Goal: Find contact information: Find contact information

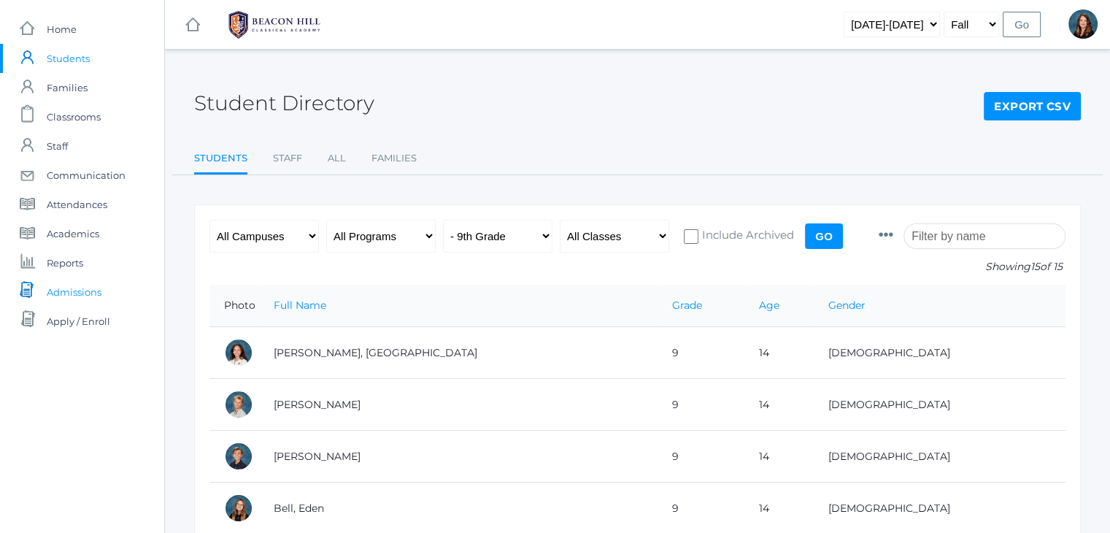
click at [66, 297] on span "Admissions" at bounding box center [74, 291] width 55 height 29
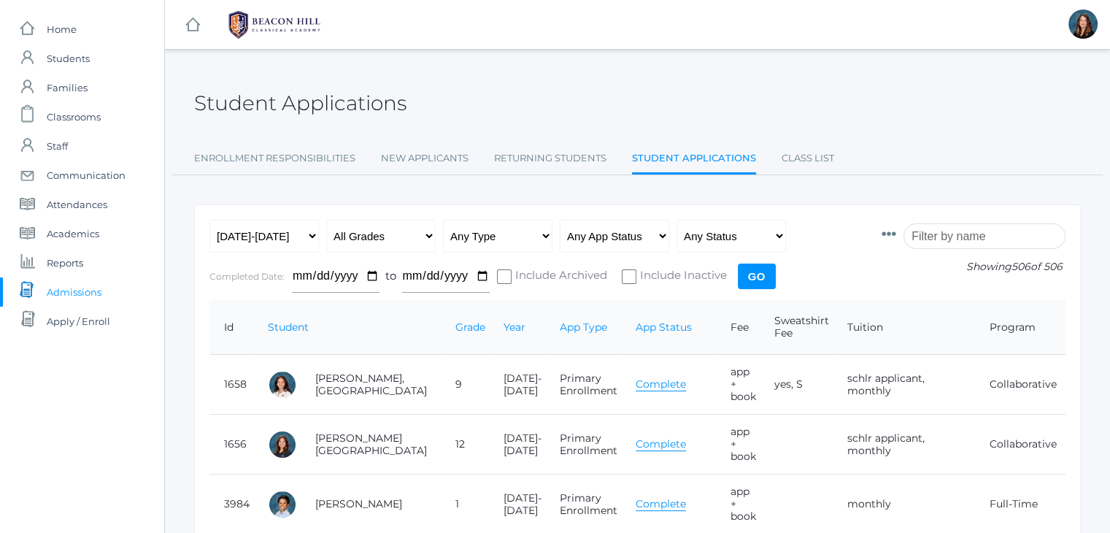
click at [966, 227] on input "search" at bounding box center [985, 236] width 162 height 26
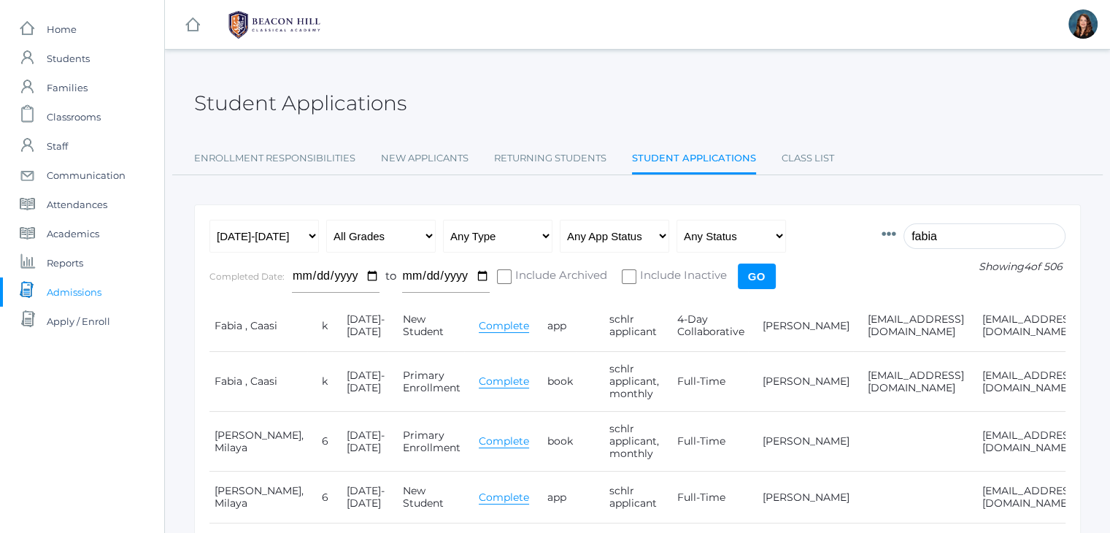
scroll to position [0, 102]
type input "fabia"
drag, startPoint x: 1011, startPoint y: 378, endPoint x: 897, endPoint y: 380, distance: 113.9
click at [897, 380] on tr "4410 Fabia , Caasi k [DATE]-[DATE] Primary Enrollment Complete book schlr appli…" at bounding box center [640, 382] width 1067 height 60
click at [966, 407] on td "[EMAIL_ADDRESS][DOMAIN_NAME]" at bounding box center [1023, 382] width 115 height 60
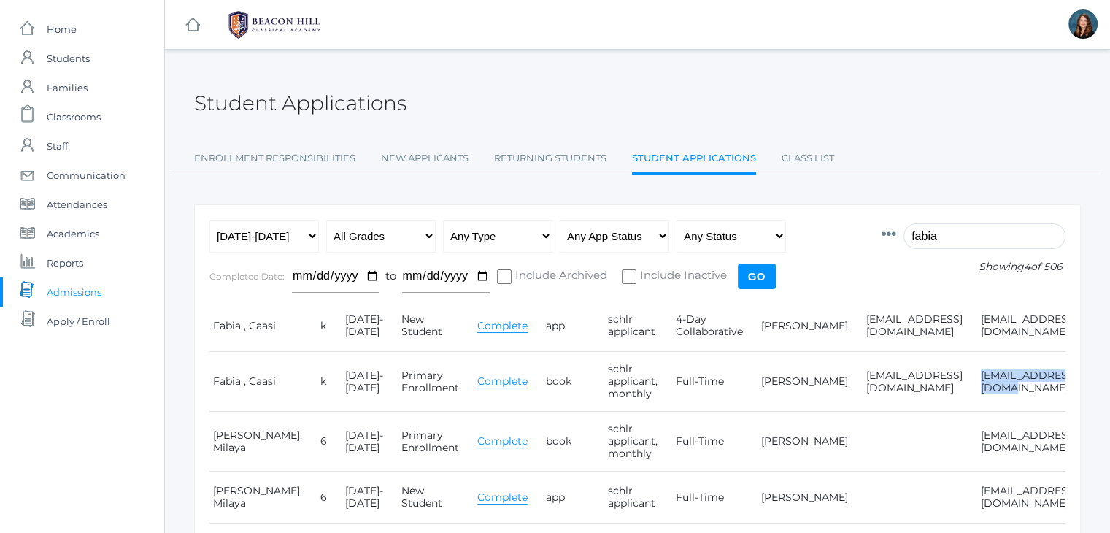
drag, startPoint x: 1010, startPoint y: 381, endPoint x: 897, endPoint y: 380, distance: 112.4
click at [966, 380] on td "[EMAIL_ADDRESS][DOMAIN_NAME]" at bounding box center [1023, 382] width 115 height 60
copy td "[EMAIL_ADDRESS][DOMAIN_NAME]"
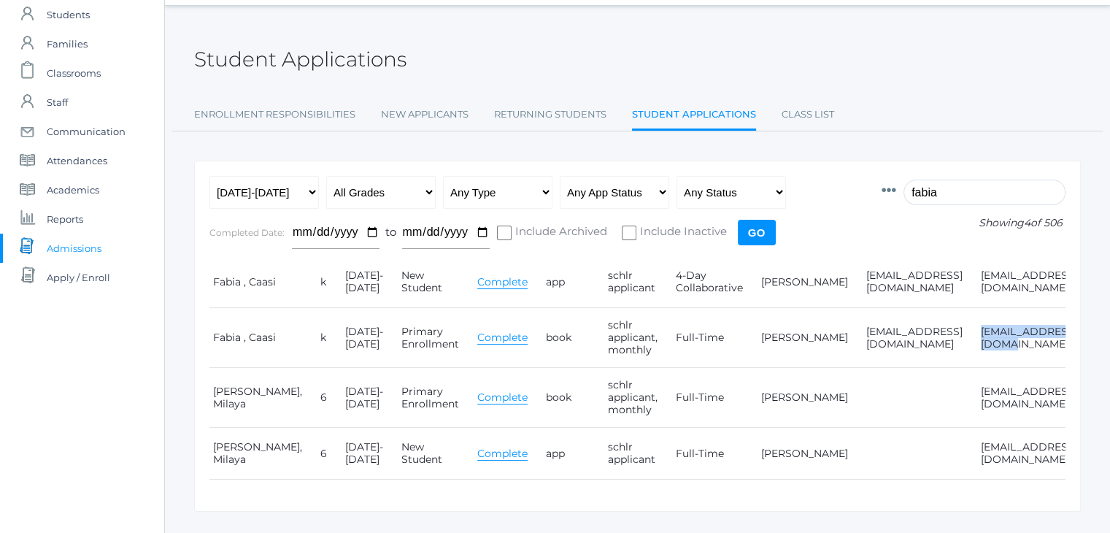
scroll to position [44, 0]
